Goal: Find specific page/section: Find specific page/section

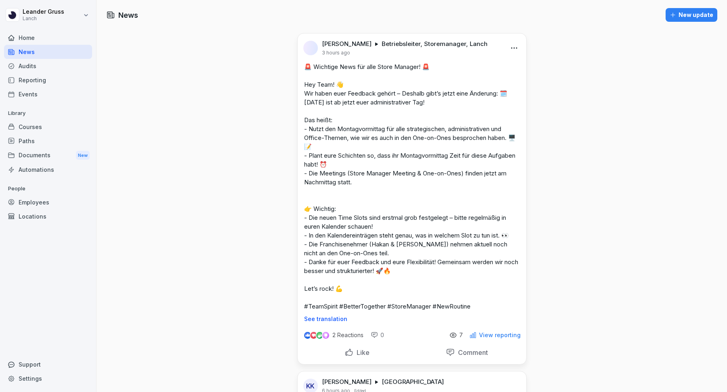
scroll to position [19, 0]
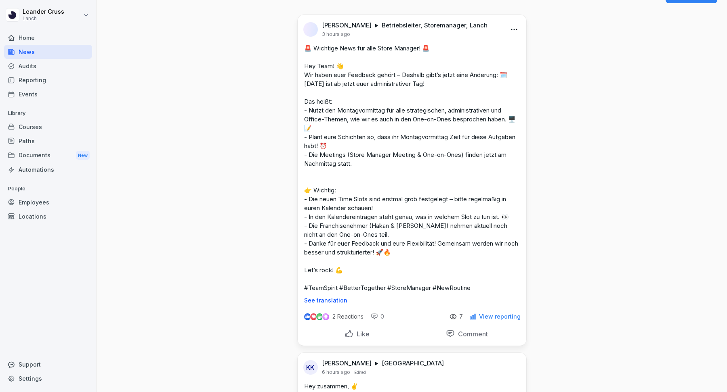
click at [342, 319] on p "2 Reactions" at bounding box center [347, 317] width 31 height 6
click at [311, 314] on img at bounding box center [313, 317] width 6 height 6
click at [516, 316] on p "View reporting" at bounding box center [500, 317] width 42 height 6
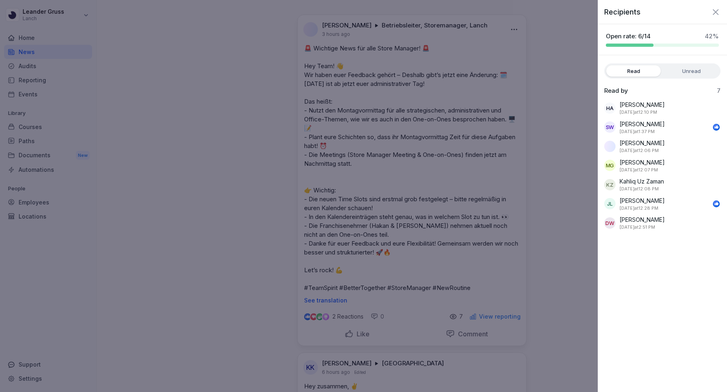
click at [713, 12] on icon "button" at bounding box center [715, 12] width 10 height 10
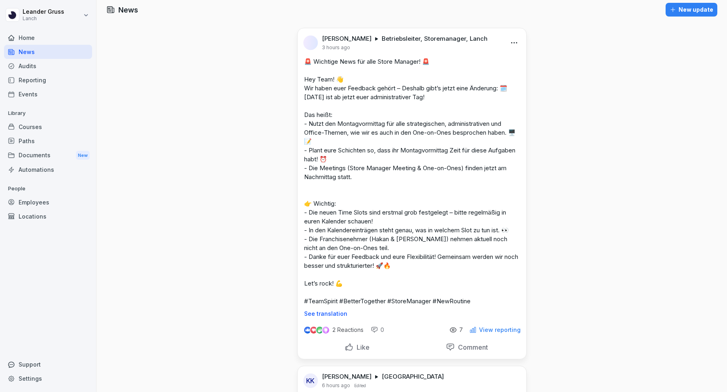
scroll to position [0, 0]
